Goal: Information Seeking & Learning: Find specific fact

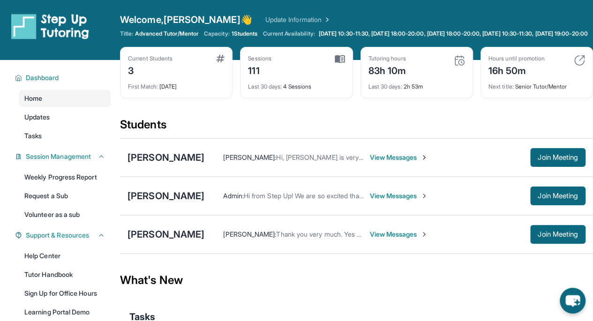
click at [550, 160] on span "Join Meeting" at bounding box center [558, 158] width 40 height 6
click at [188, 164] on div "[PERSON_NAME]" at bounding box center [166, 157] width 77 height 13
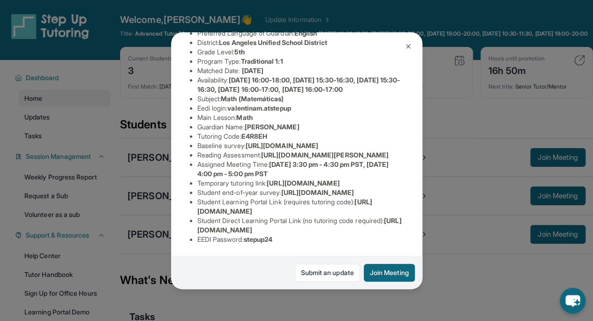
scroll to position [158, 0]
drag, startPoint x: 231, startPoint y: 57, endPoint x: 307, endPoint y: 59, distance: 75.5
click at [307, 104] on li "Eedi login : valentinam.atstepup" at bounding box center [300, 108] width 206 height 9
copy span "valentinam.atstepup"
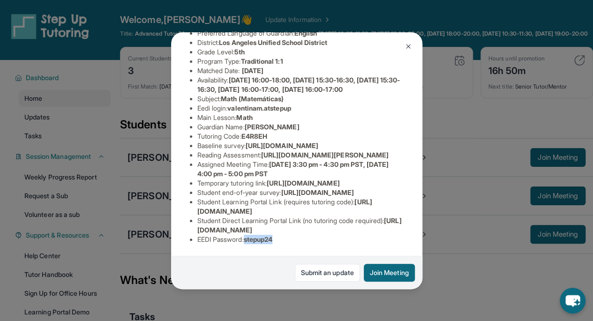
drag, startPoint x: 248, startPoint y: 232, endPoint x: 286, endPoint y: 229, distance: 38.6
click at [286, 235] on li "EEDI Password : stepup24" at bounding box center [300, 239] width 206 height 9
copy span "stepup24"
click at [439, 210] on div "[PERSON_NAME] Guardian: [PERSON_NAME] Student Information [URL][DOMAIN_NAME] Pr…" at bounding box center [296, 160] width 593 height 321
